Goal: Task Accomplishment & Management: Manage account settings

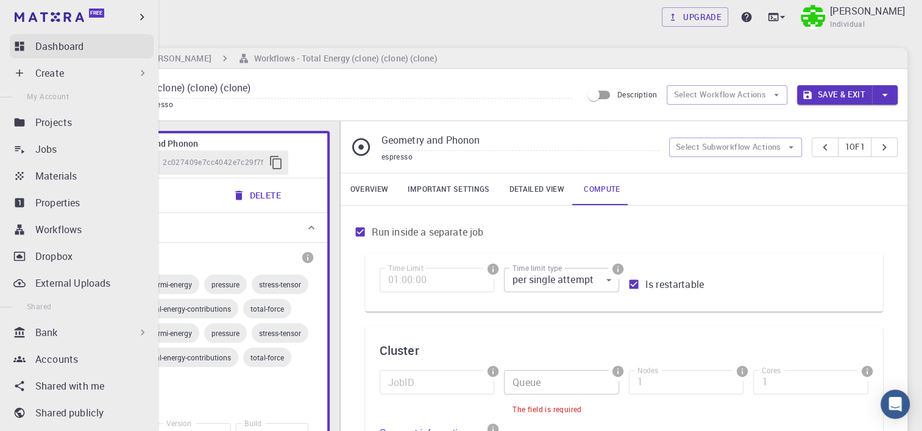
click at [28, 43] on link "Dashboard" at bounding box center [82, 46] width 144 height 24
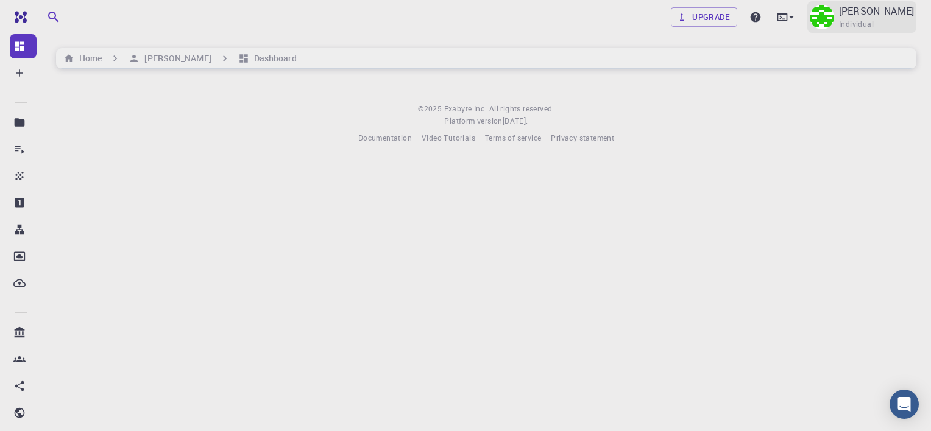
click at [810, 12] on img at bounding box center [822, 17] width 24 height 24
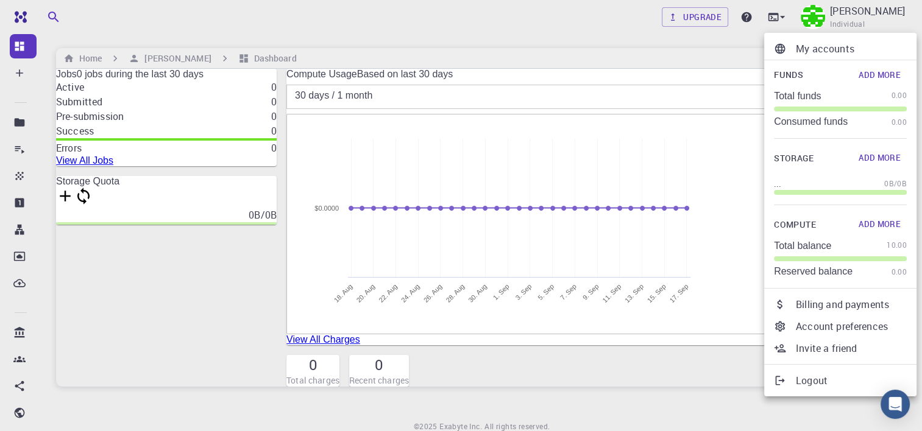
click at [482, 37] on div at bounding box center [461, 215] width 922 height 431
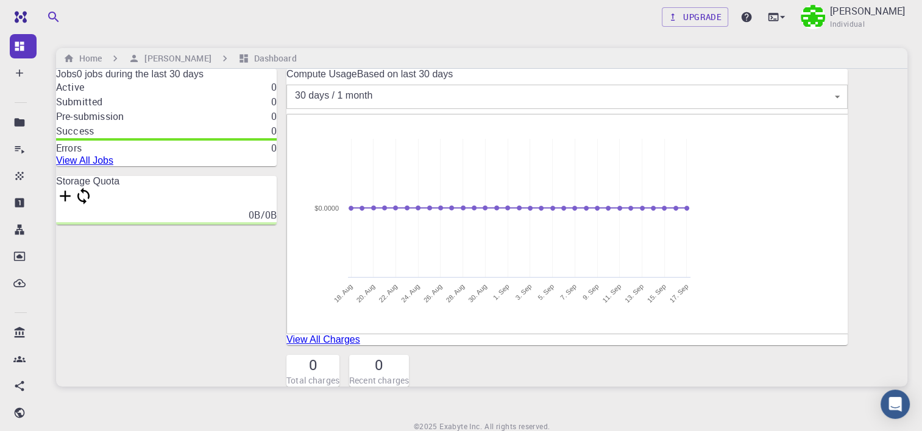
click at [360, 345] on link "View All Charges" at bounding box center [323, 339] width 74 height 10
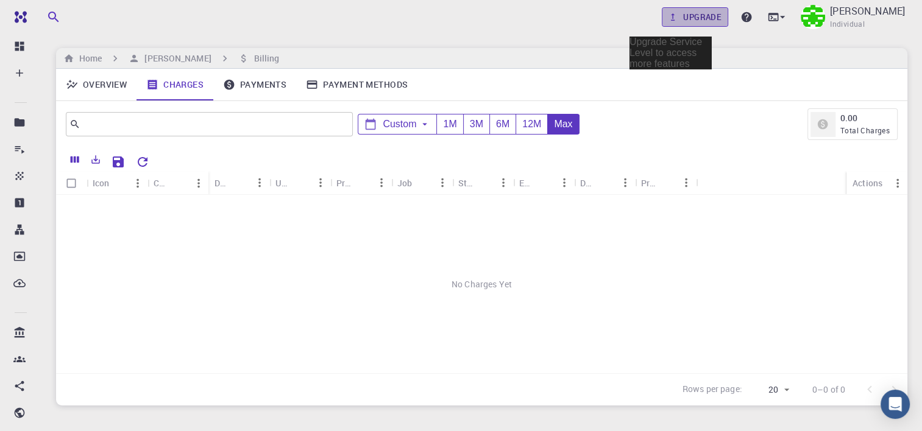
click at [665, 18] on link "Upgrade" at bounding box center [695, 16] width 66 height 19
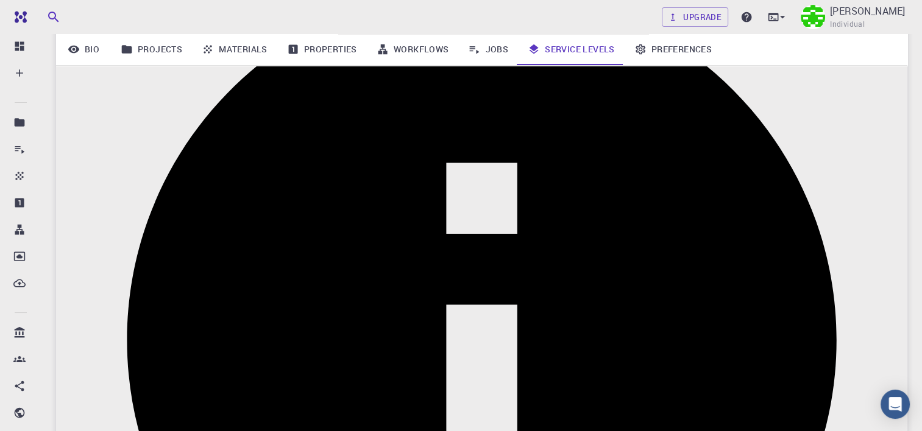
scroll to position [245, 0]
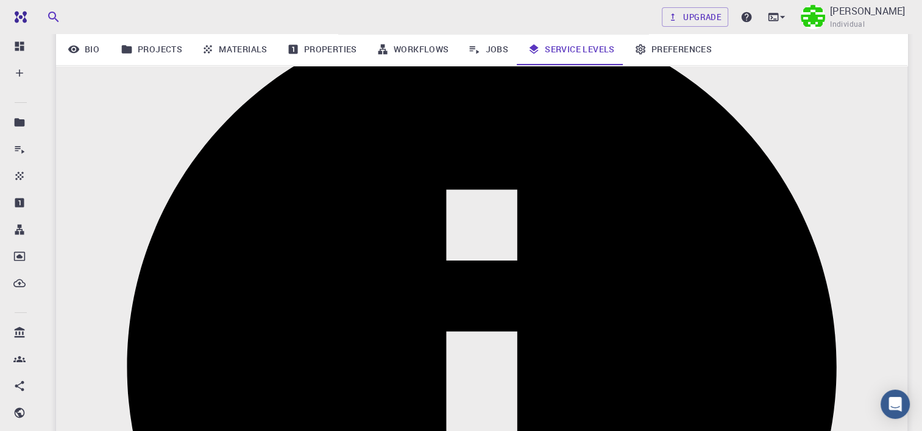
scroll to position [210, 0]
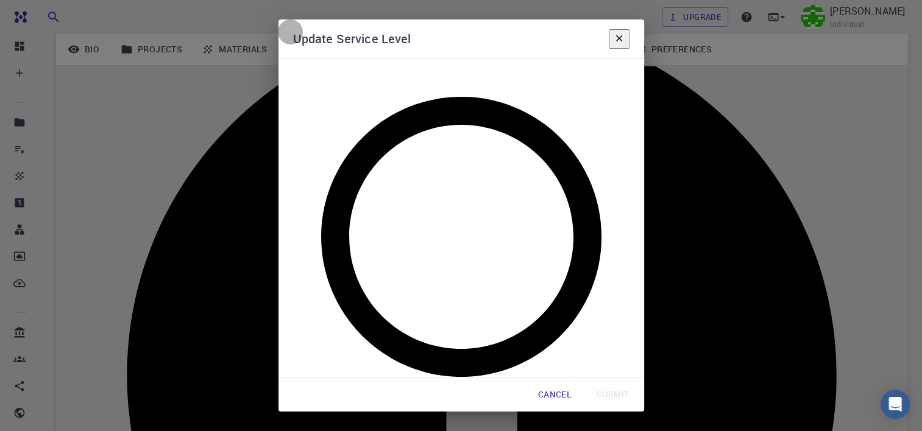
click at [623, 44] on icon "button" at bounding box center [618, 38] width 11 height 11
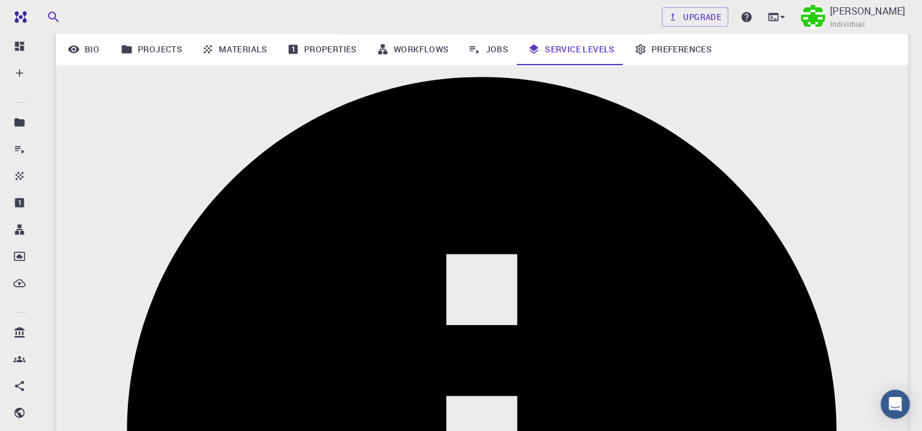
scroll to position [0, 0]
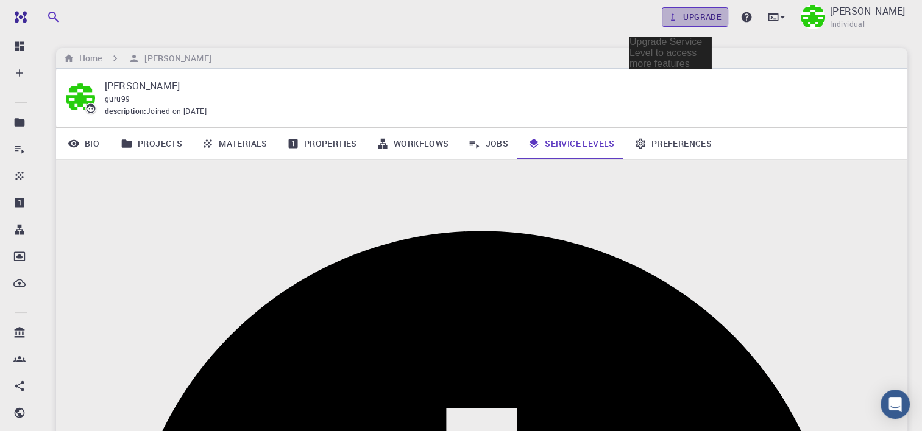
click at [675, 15] on link "Upgrade" at bounding box center [695, 16] width 66 height 19
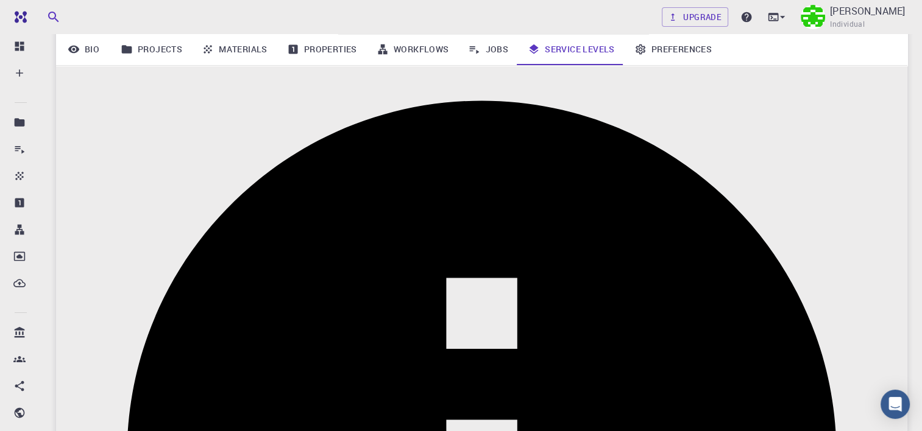
scroll to position [129, 0]
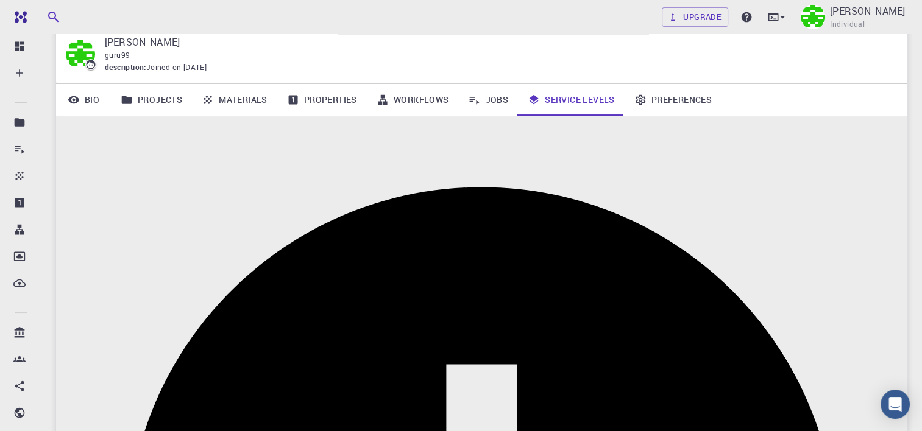
scroll to position [44, 0]
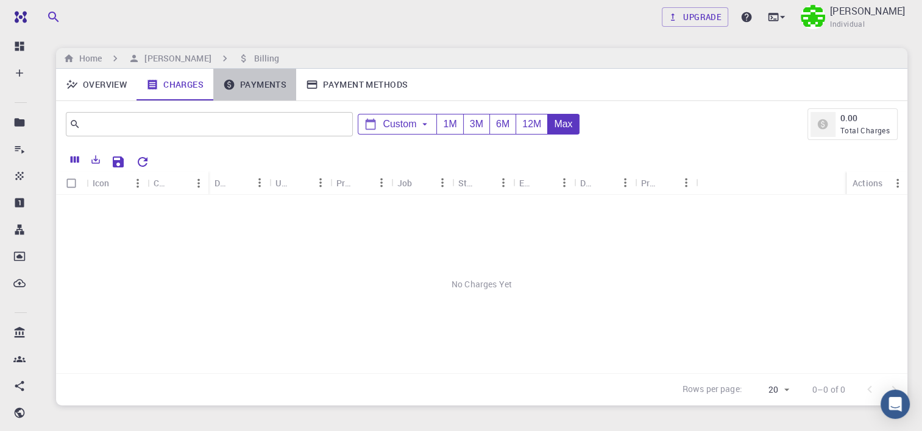
click at [266, 89] on link "Payments" at bounding box center [254, 85] width 83 height 32
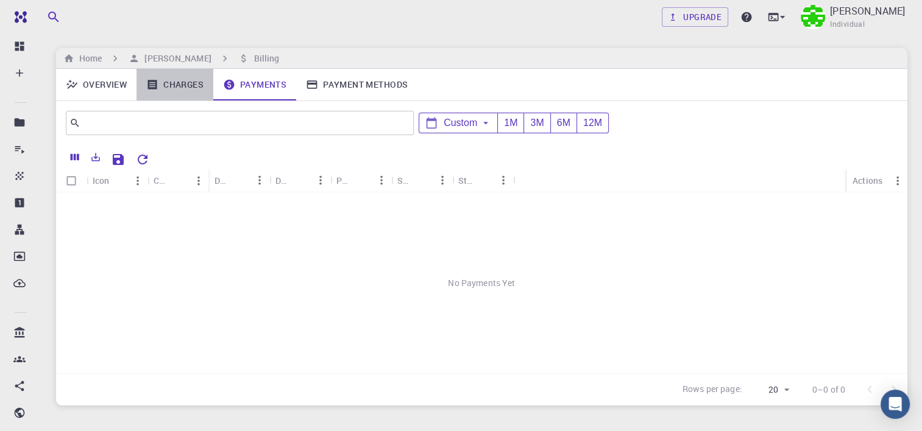
click at [160, 88] on link "Charges" at bounding box center [174, 85] width 77 height 32
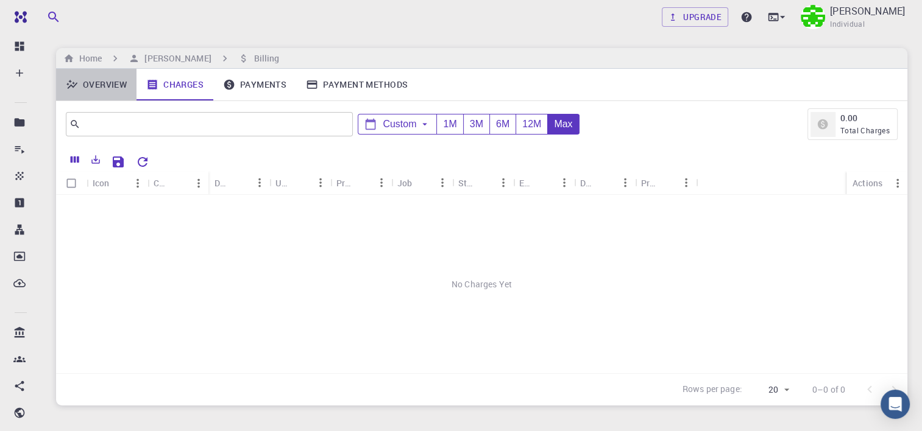
click at [108, 88] on link "Overview" at bounding box center [96, 85] width 80 height 32
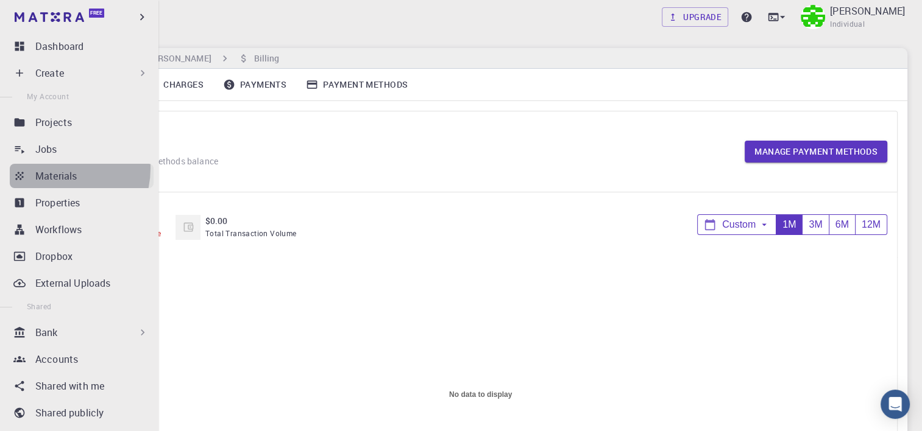
click at [54, 169] on p "Materials" at bounding box center [55, 176] width 41 height 15
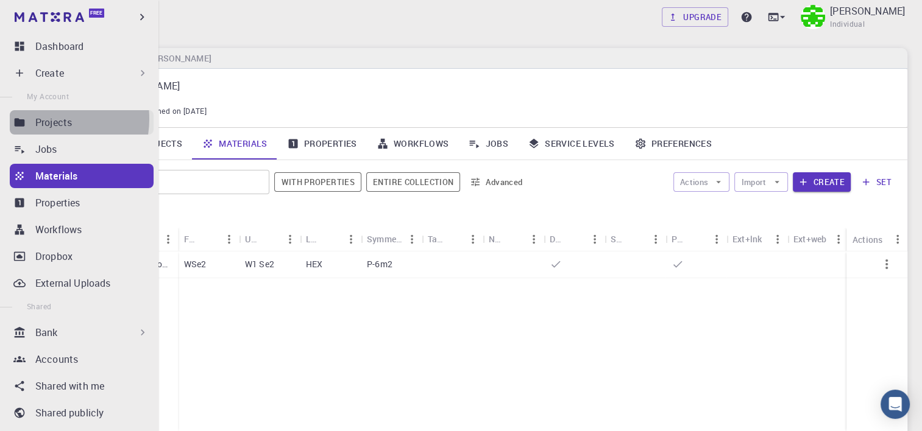
click at [41, 119] on p "Projects" at bounding box center [53, 122] width 37 height 15
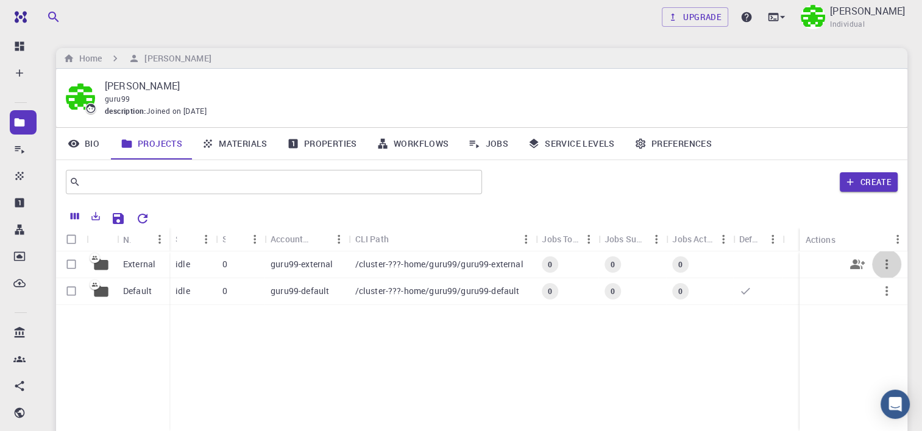
click at [882, 263] on icon "button" at bounding box center [886, 264] width 15 height 15
click at [588, 417] on div at bounding box center [461, 215] width 922 height 431
click at [146, 255] on div "External" at bounding box center [143, 265] width 52 height 27
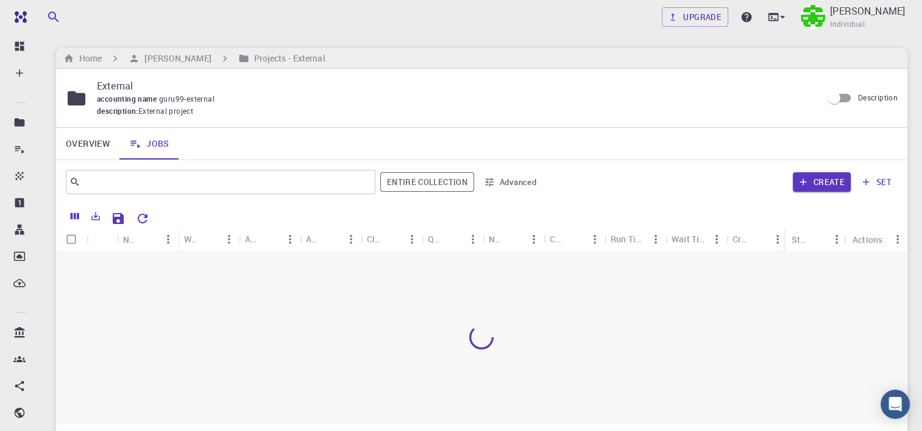
click at [146, 255] on div at bounding box center [481, 338] width 851 height 172
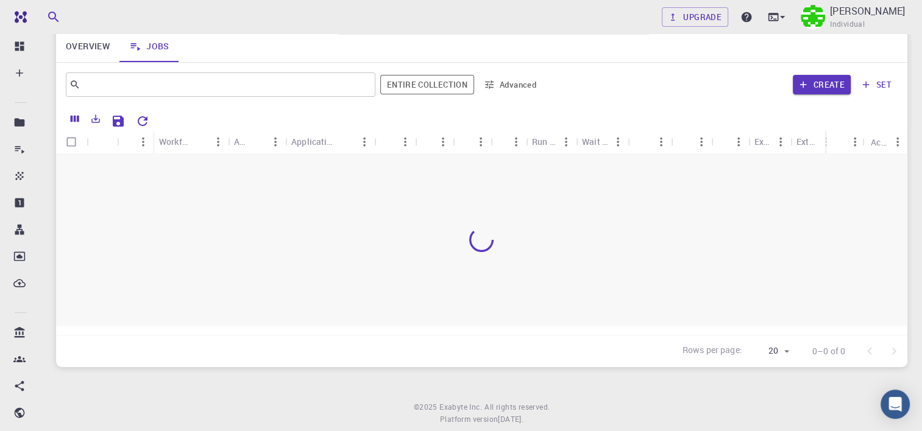
scroll to position [128, 0]
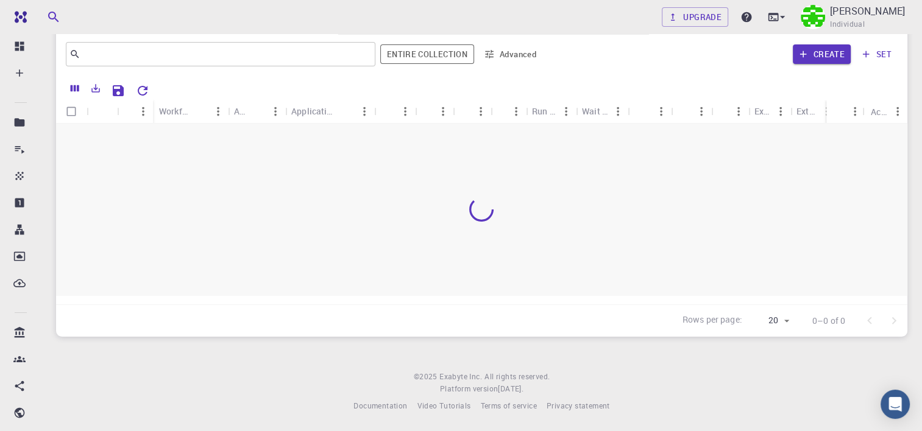
click at [258, 387] on footer "© 2025 Exabyte Inc. All rights reserved. Platform version [DATE] . Documentatio…" at bounding box center [481, 391] width 880 height 41
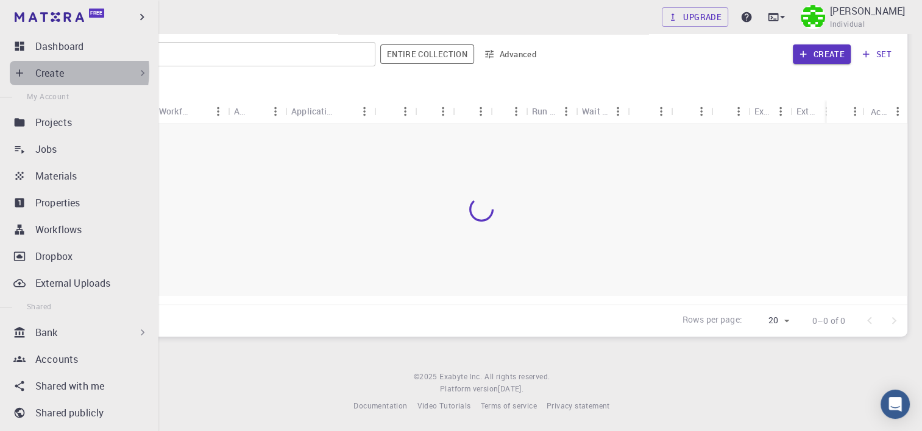
click at [62, 71] on p "Create" at bounding box center [49, 73] width 29 height 15
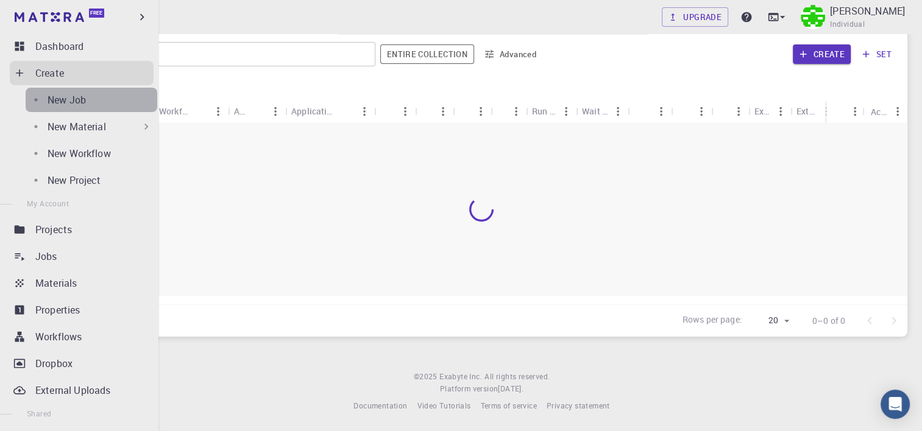
click at [61, 102] on p "New Job" at bounding box center [67, 100] width 38 height 15
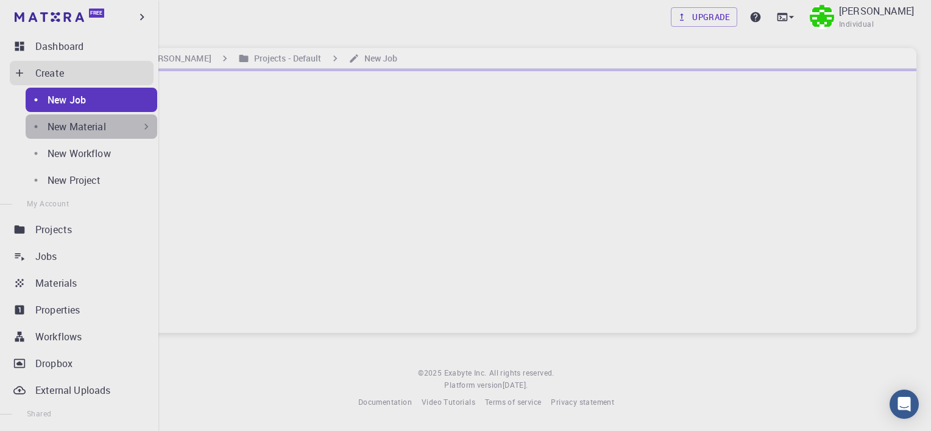
click at [96, 120] on div "New Material" at bounding box center [100, 126] width 105 height 15
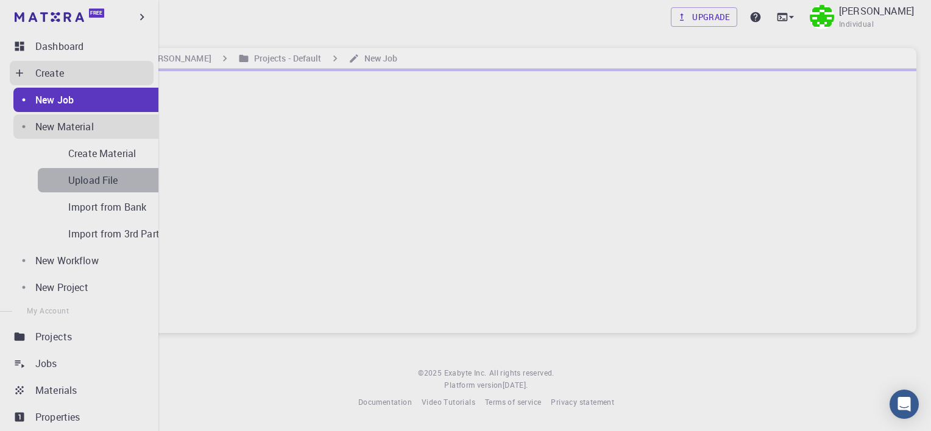
click at [85, 173] on p "Upload File" at bounding box center [93, 180] width 50 height 15
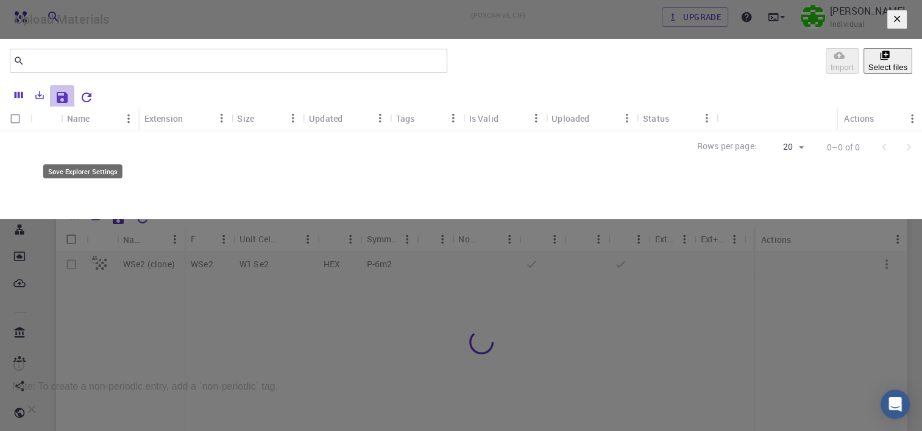
click at [68, 103] on icon "Save Explorer Settings" at bounding box center [62, 97] width 11 height 11
click at [45, 101] on icon "Export" at bounding box center [39, 95] width 11 height 11
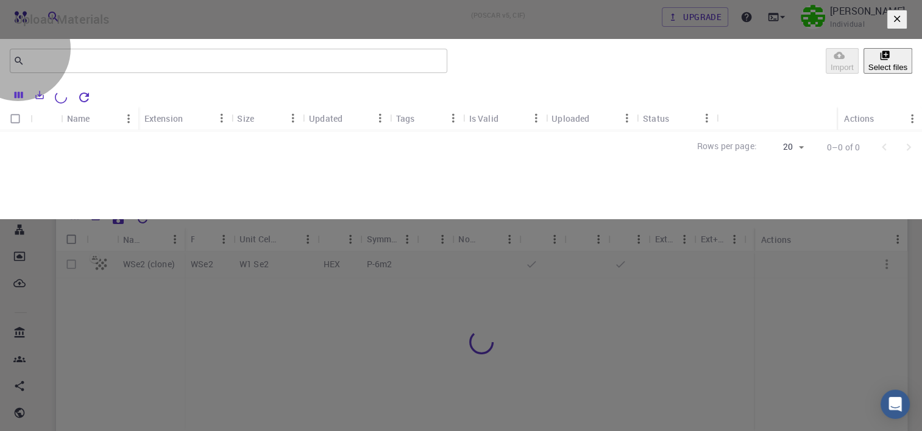
click at [863, 74] on button "Select files" at bounding box center [887, 61] width 49 height 26
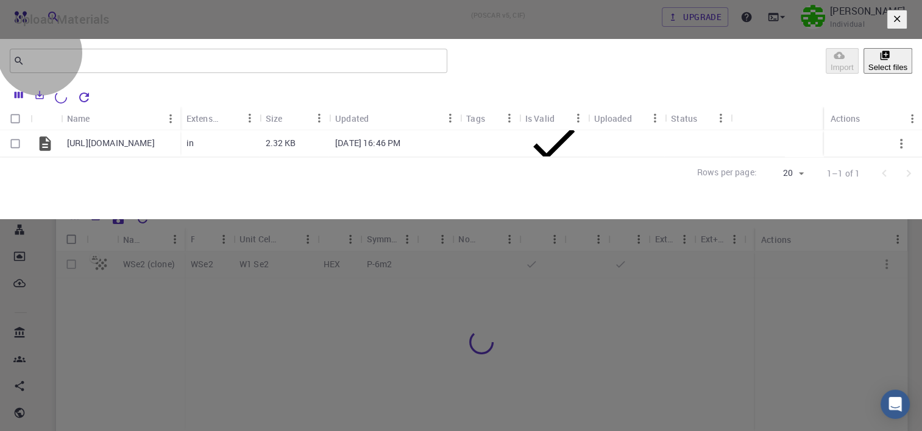
click at [863, 74] on button "Select files" at bounding box center [887, 61] width 49 height 26
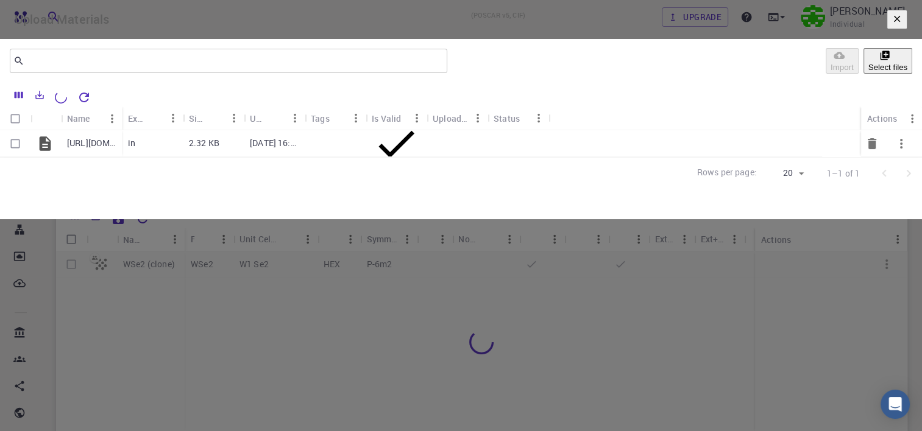
click at [889, 158] on button "button" at bounding box center [900, 143] width 29 height 29
click at [733, 261] on div at bounding box center [461, 215] width 922 height 431
click at [27, 155] on input "Select row" at bounding box center [15, 143] width 23 height 23
checkbox input "true"
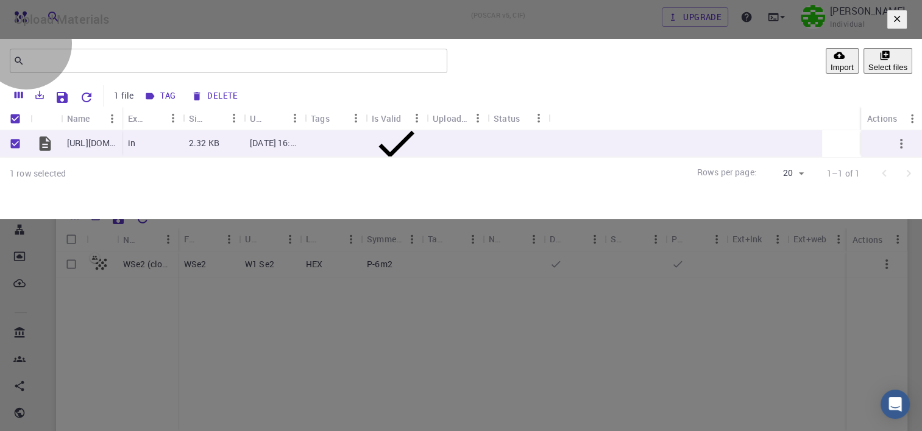
click at [863, 74] on button "Select files" at bounding box center [887, 61] width 49 height 26
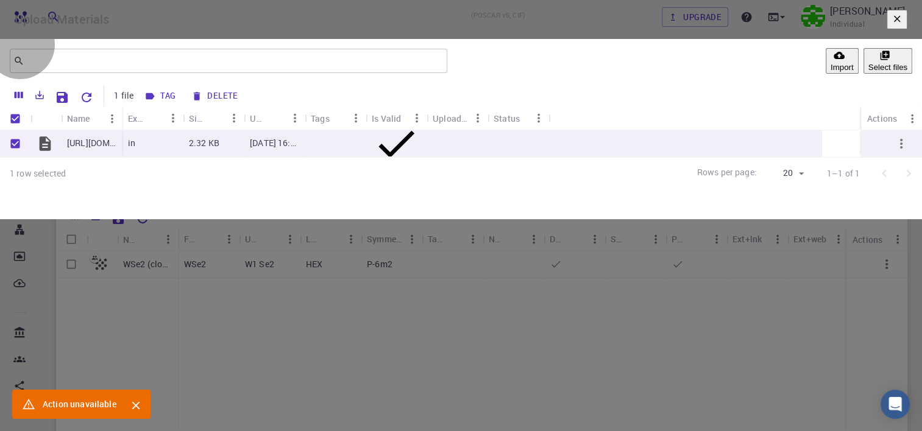
click at [825, 74] on button "Import" at bounding box center [841, 61] width 33 height 26
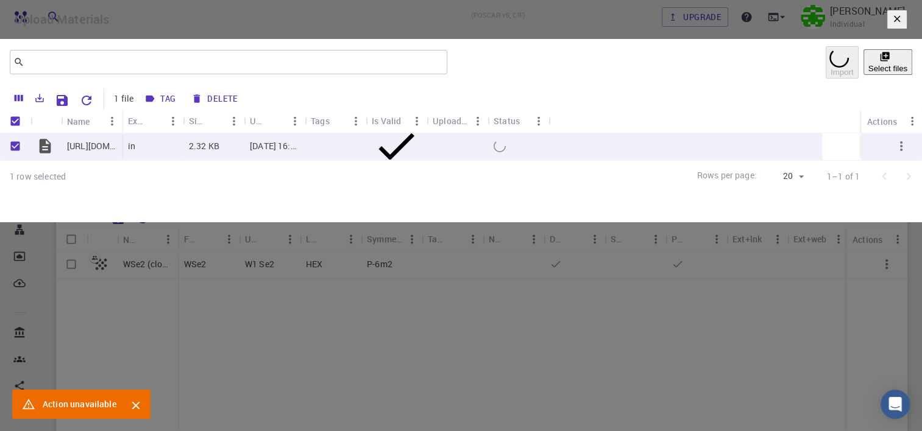
checkbox input "false"
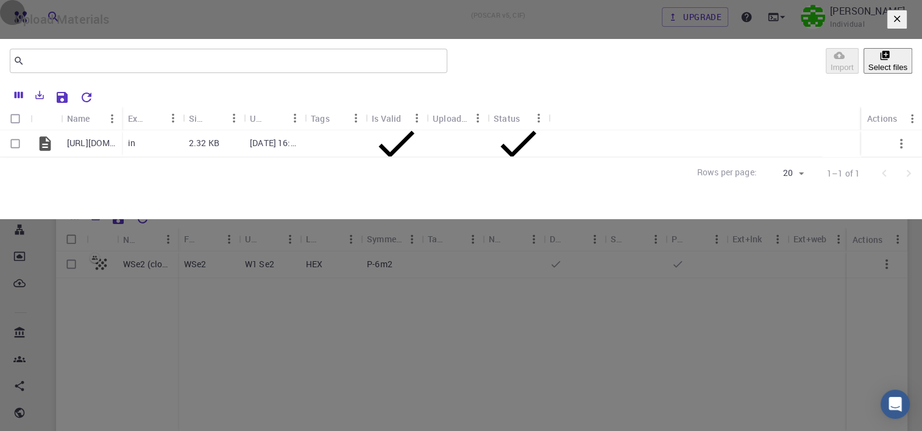
click at [891, 24] on icon "button" at bounding box center [896, 18] width 11 height 11
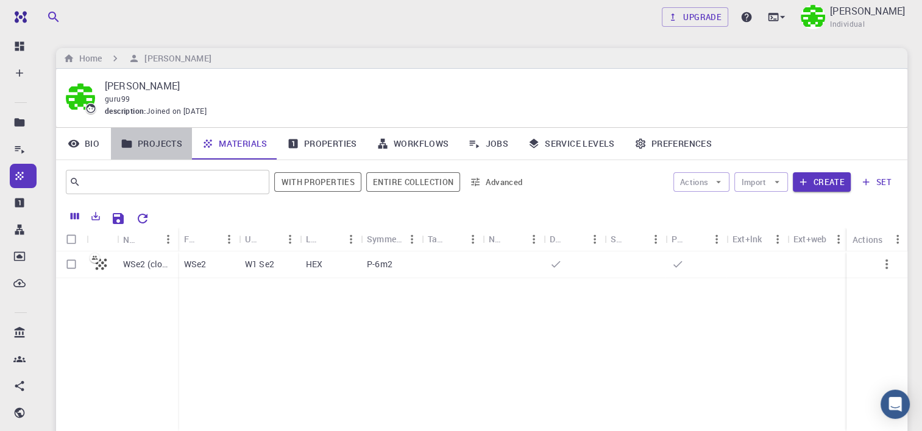
click at [146, 136] on link "Projects" at bounding box center [151, 144] width 81 height 32
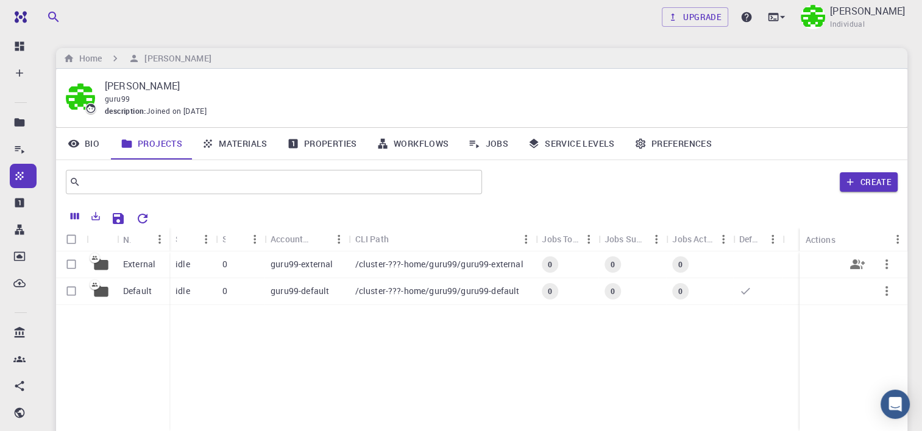
click at [151, 267] on p "External" at bounding box center [139, 264] width 32 height 12
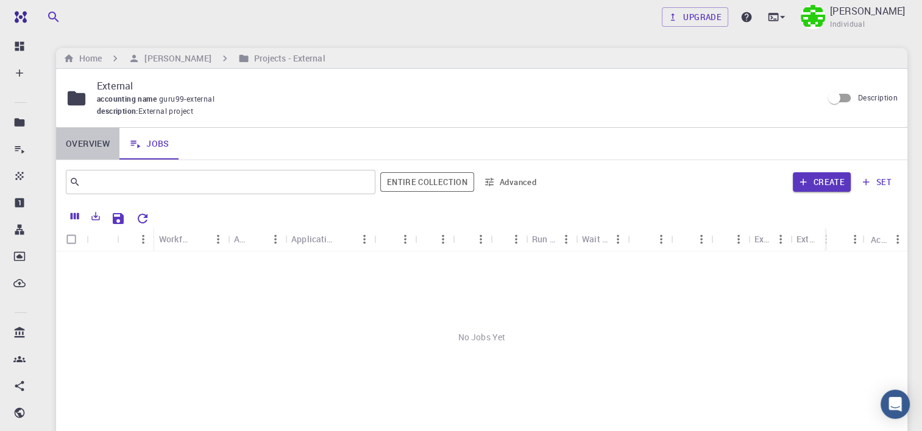
click at [91, 145] on link "Overview" at bounding box center [87, 144] width 63 height 32
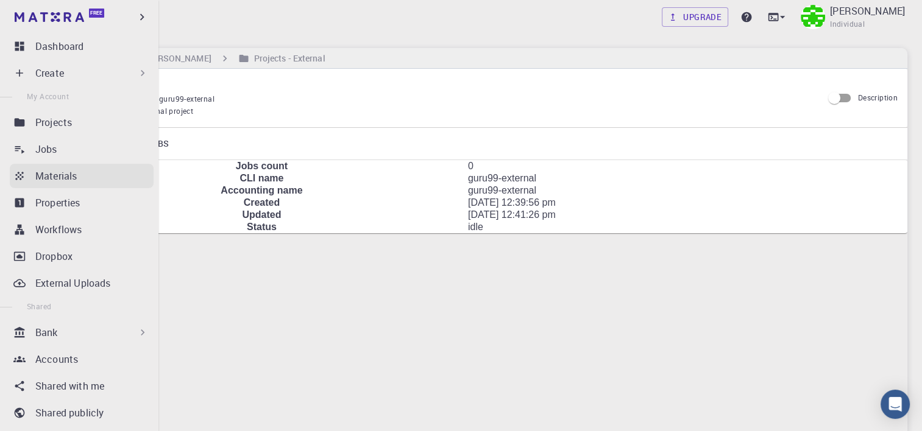
click at [29, 169] on link "Materials" at bounding box center [82, 176] width 144 height 24
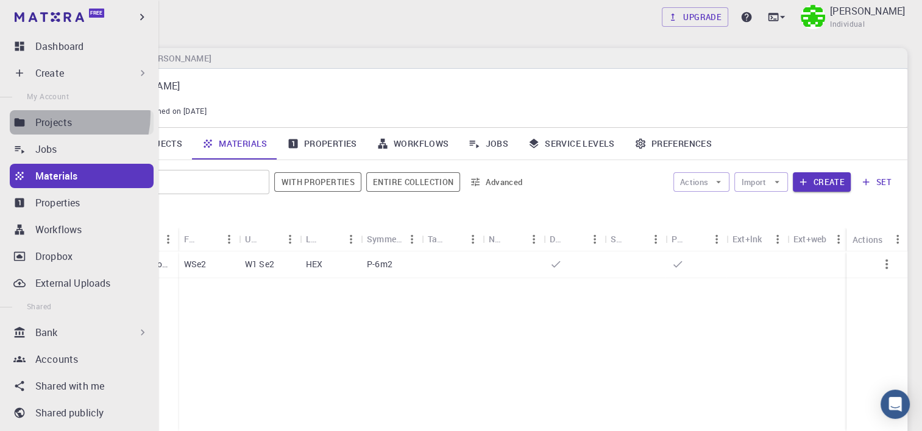
click at [54, 115] on p "Projects" at bounding box center [53, 122] width 37 height 15
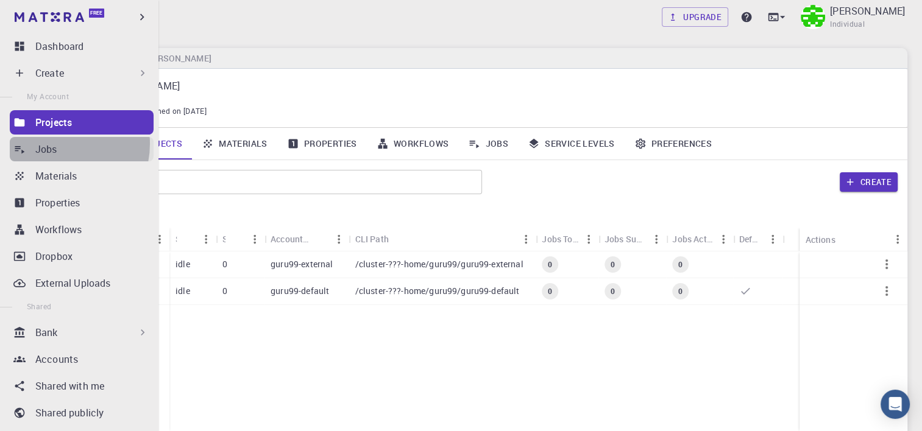
click at [54, 144] on p "Jobs" at bounding box center [46, 149] width 22 height 15
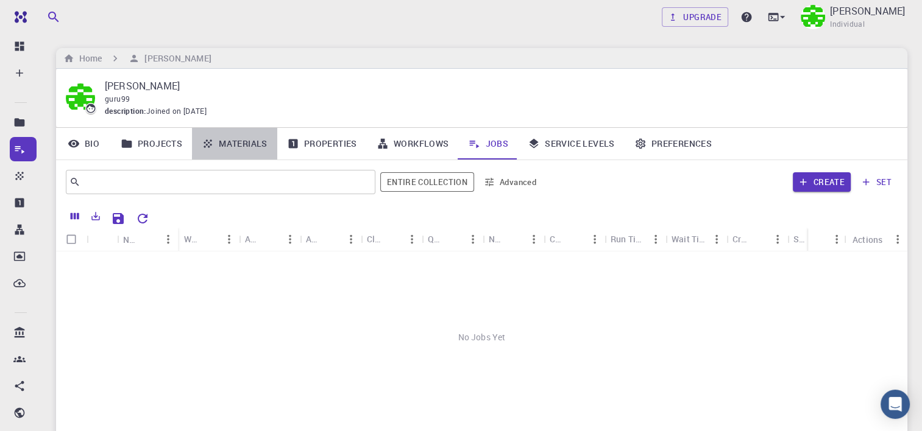
click at [235, 138] on link "Materials" at bounding box center [234, 144] width 85 height 32
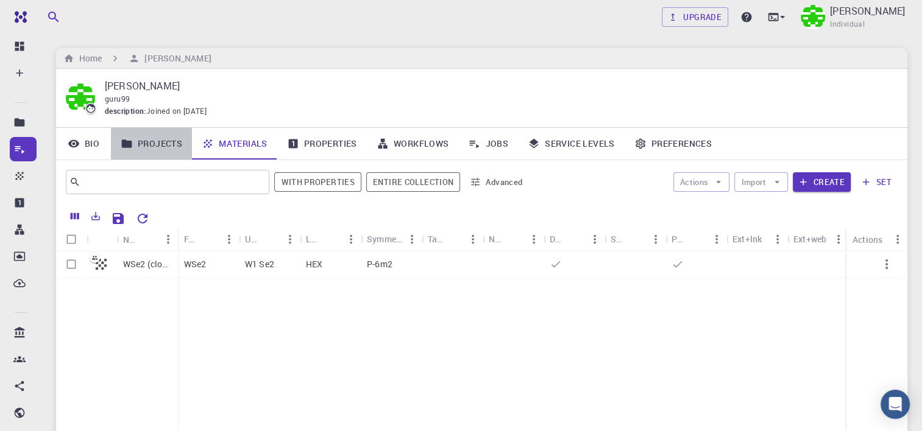
click at [153, 143] on link "Projects" at bounding box center [151, 144] width 81 height 32
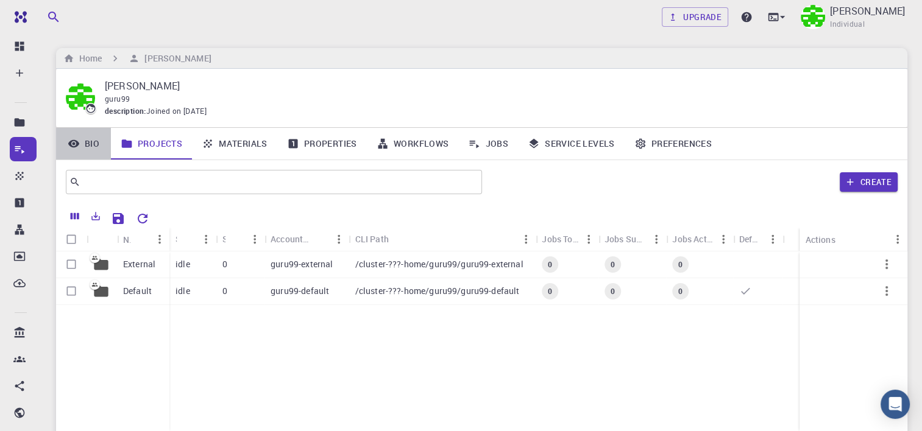
click at [90, 144] on link "Bio" at bounding box center [83, 144] width 55 height 32
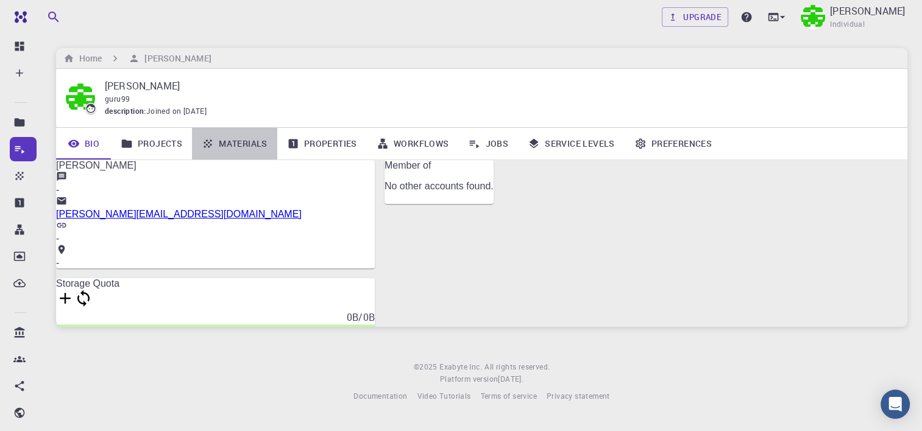
click at [242, 140] on link "Materials" at bounding box center [234, 144] width 85 height 32
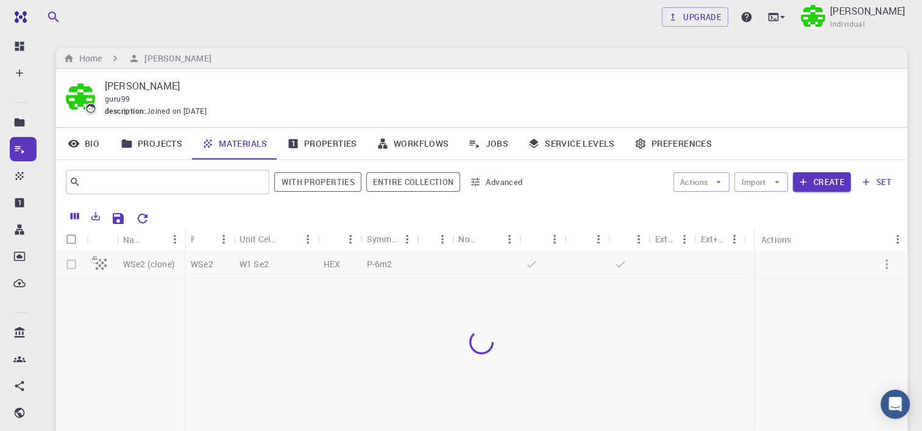
click at [319, 146] on link "Properties" at bounding box center [322, 144] width 90 height 32
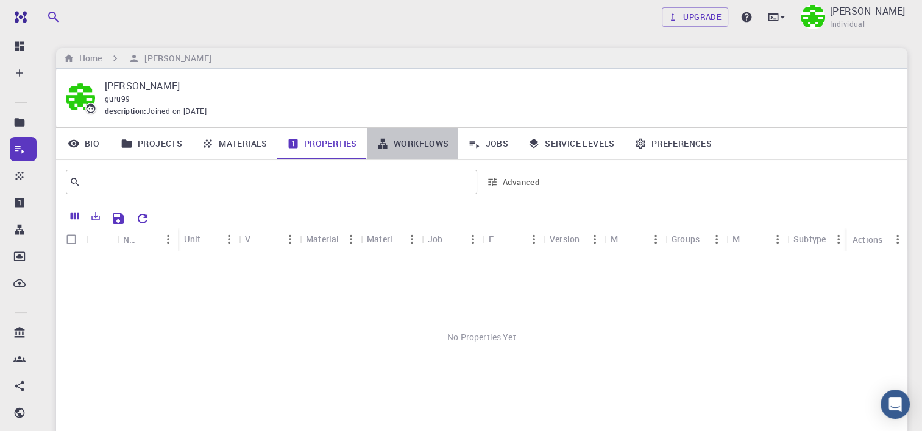
click at [411, 146] on link "Workflows" at bounding box center [413, 144] width 92 height 32
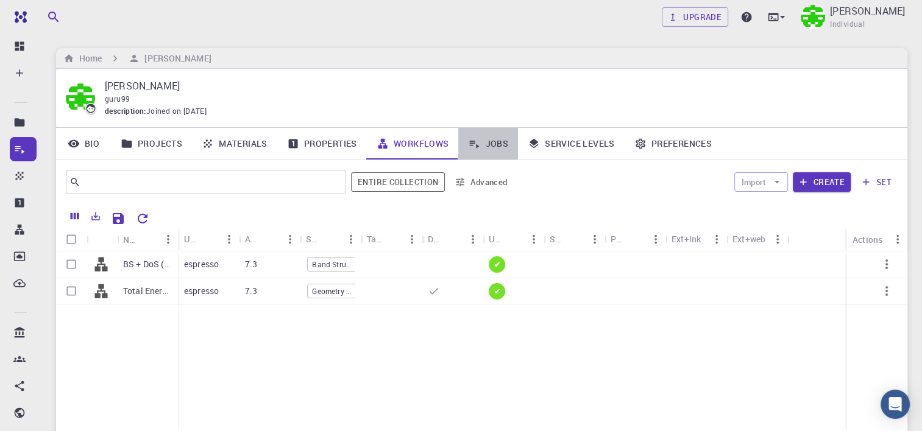
click at [498, 149] on link "Jobs" at bounding box center [488, 144] width 60 height 32
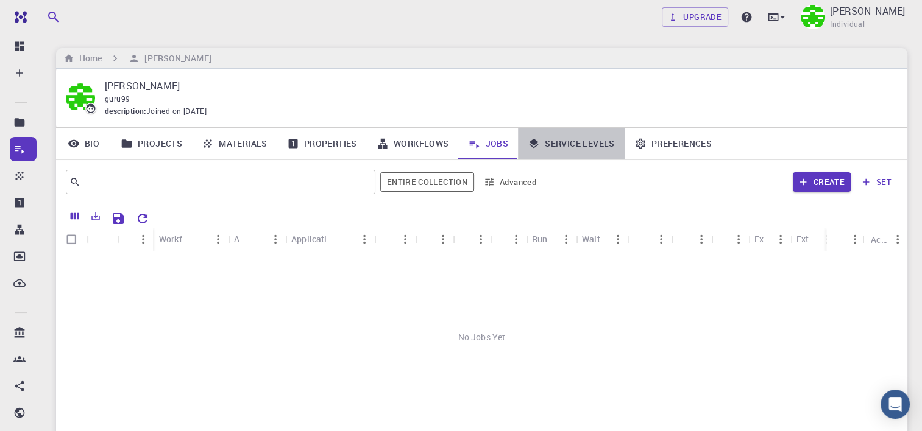
click at [539, 147] on icon at bounding box center [534, 144] width 12 height 12
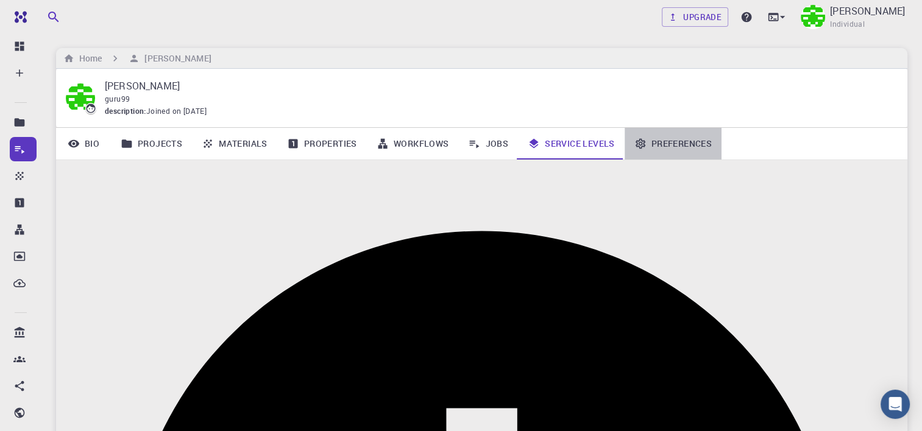
click at [650, 138] on link "Preferences" at bounding box center [672, 144] width 97 height 32
